Goal: Task Accomplishment & Management: Manage account settings

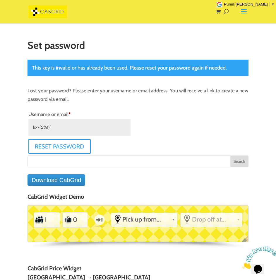
click at [76, 129] on input "!x<+[S%fj{" at bounding box center [79, 127] width 102 height 16
click at [75, 129] on input "Username or email * Required" at bounding box center [79, 127] width 102 height 16
type input "[EMAIL_ADDRESS][DOMAIN_NAME]"
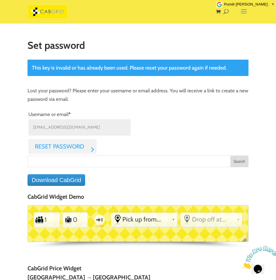
click at [67, 147] on button "Reset password" at bounding box center [62, 146] width 68 height 15
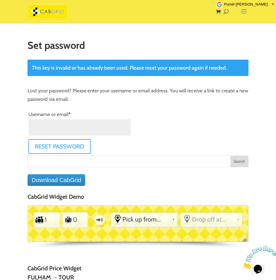
click at [71, 126] on input "Username or email * Required" at bounding box center [79, 127] width 102 height 16
type input "[EMAIL_ADDRESS][DOMAIN_NAME]"
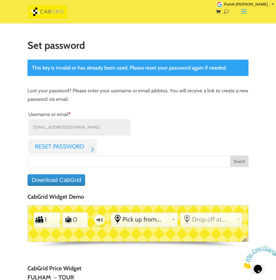
click at [70, 146] on button "Reset password" at bounding box center [62, 146] width 68 height 15
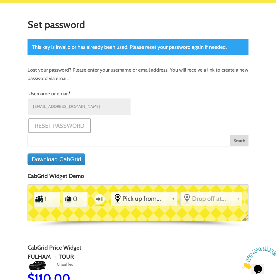
scroll to position [23, 0]
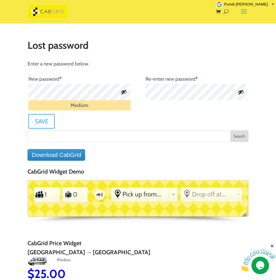
click at [238, 90] on button "Show password" at bounding box center [241, 92] width 6 height 6
click at [51, 121] on button "Save" at bounding box center [44, 121] width 32 height 15
